Goal: Find specific page/section: Find specific page/section

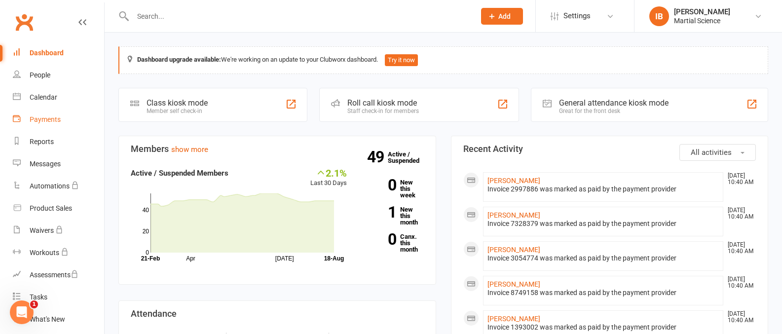
click at [41, 119] on div "Payments" at bounding box center [45, 119] width 31 height 8
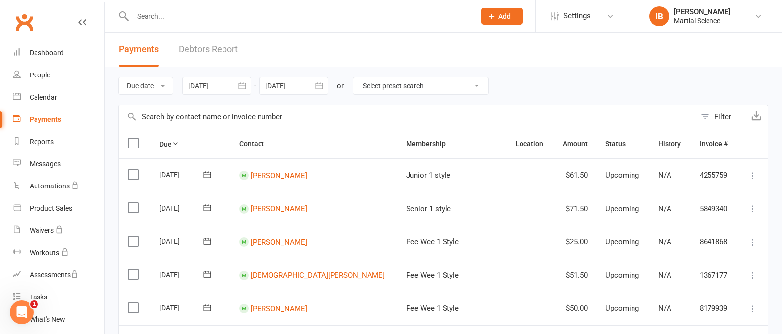
click at [479, 85] on select "Select preset search All failures All skipped payments All pending payments Suc…" at bounding box center [420, 85] width 135 height 17
select select "0"
type input "[DATE]"
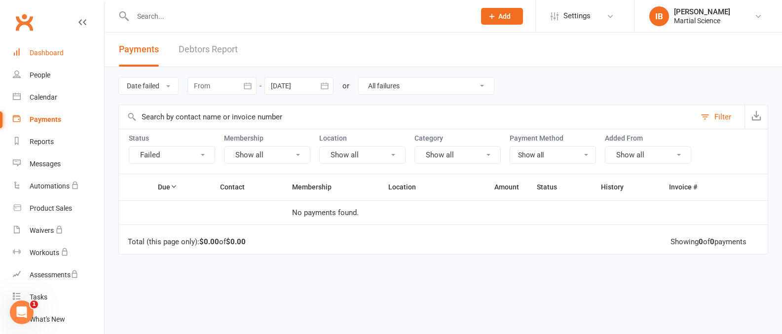
click at [50, 52] on div "Dashboard" at bounding box center [47, 53] width 34 height 8
